Goal: Task Accomplishment & Management: Use online tool/utility

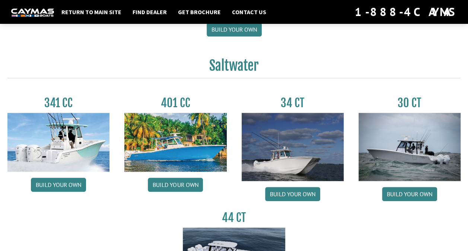
scroll to position [298, 0]
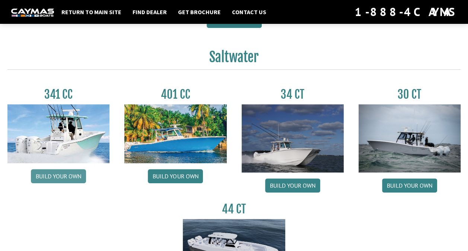
click at [44, 175] on link "Build your own" at bounding box center [58, 176] width 55 height 14
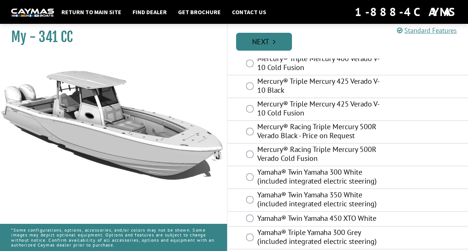
click at [265, 48] on link "Next" at bounding box center [264, 42] width 56 height 18
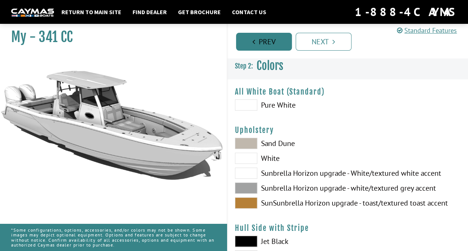
click at [259, 39] on link "Prev" at bounding box center [264, 42] width 56 height 18
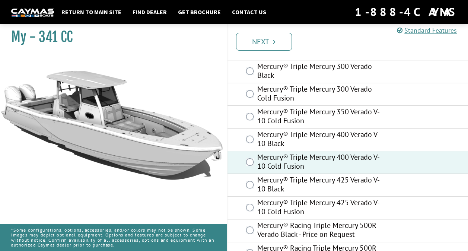
scroll to position [223, 0]
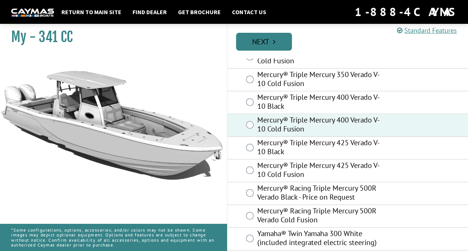
click at [266, 45] on link "Next" at bounding box center [264, 42] width 56 height 18
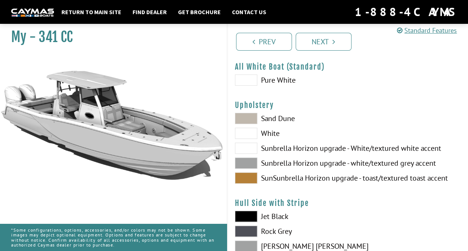
scroll to position [0, 0]
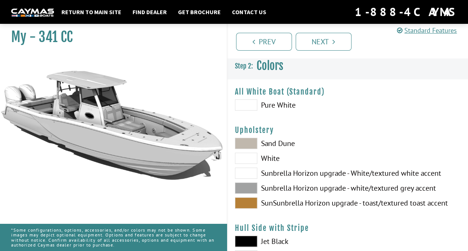
click at [248, 142] on span at bounding box center [246, 143] width 22 height 11
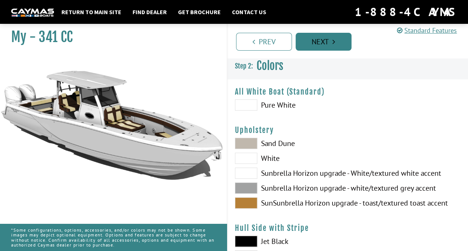
click at [306, 43] on link "Next" at bounding box center [323, 42] width 56 height 18
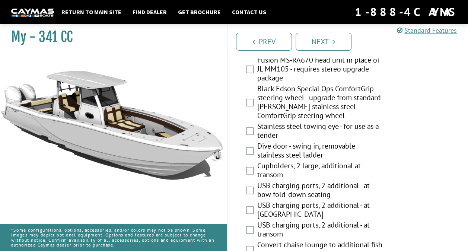
scroll to position [484, 0]
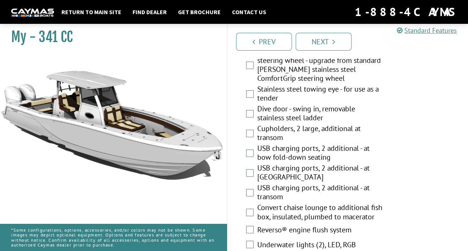
click at [256, 113] on div "Dive door - swing in, removable stainless steel ladder" at bounding box center [347, 114] width 241 height 20
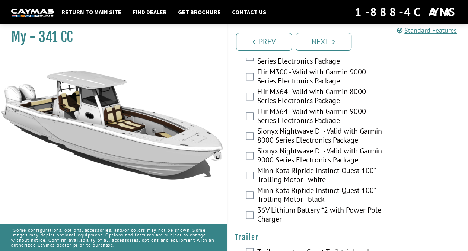
scroll to position [1847, 0]
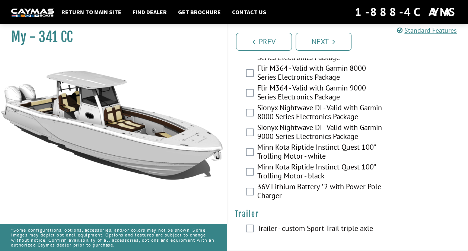
click at [257, 126] on label "Sionyx Nightwave DI - Valid with Garmin 9000 Series Electronics Package" at bounding box center [320, 133] width 127 height 20
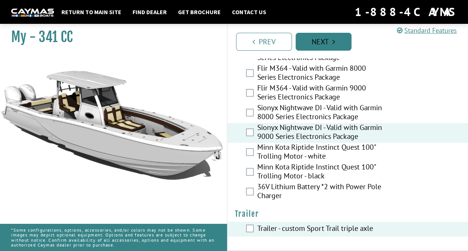
click at [322, 42] on link "Next" at bounding box center [323, 42] width 56 height 18
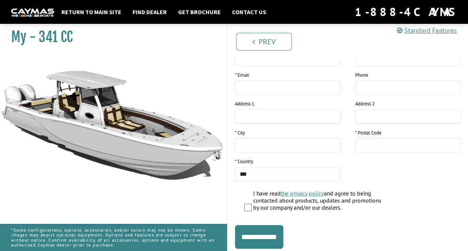
scroll to position [161, 0]
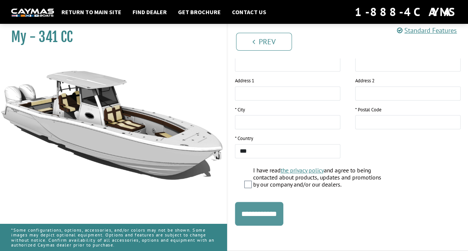
click at [275, 214] on input "**********" at bounding box center [259, 214] width 48 height 24
